Goal: Navigation & Orientation: Find specific page/section

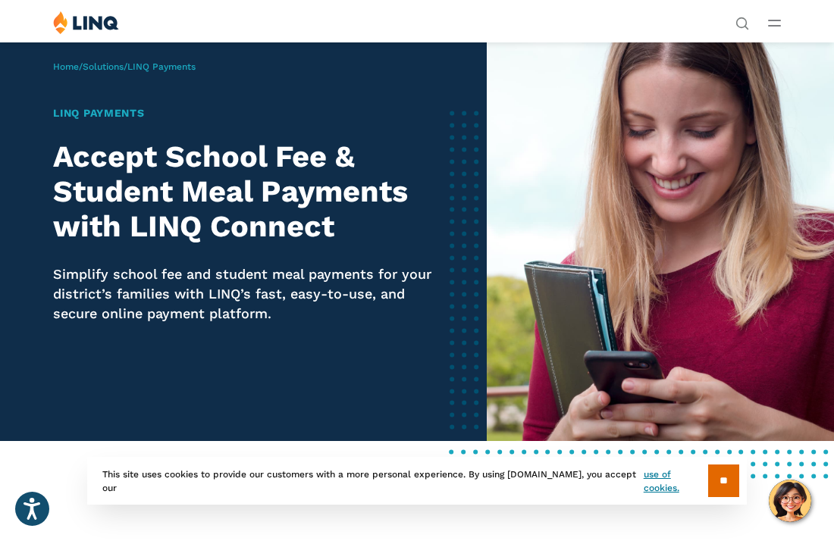
click at [180, 67] on span "LINQ Payments" at bounding box center [161, 66] width 68 height 11
click at [67, 70] on link "Home" at bounding box center [66, 66] width 26 height 11
